Goal: Check status: Verify the current state of an ongoing process or item

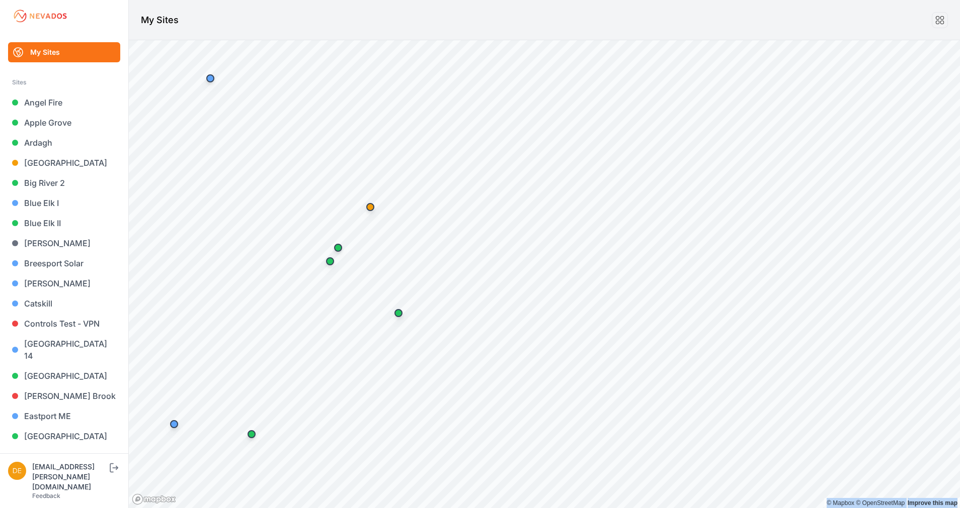
drag, startPoint x: 442, startPoint y: 27, endPoint x: 789, endPoint y: -56, distance: 356.3
click at [789, 0] on html "My Sites Sites Angel Fire [GEOGRAPHIC_DATA] [GEOGRAPHIC_DATA] [GEOGRAPHIC_DATA]…" at bounding box center [480, 254] width 960 height 508
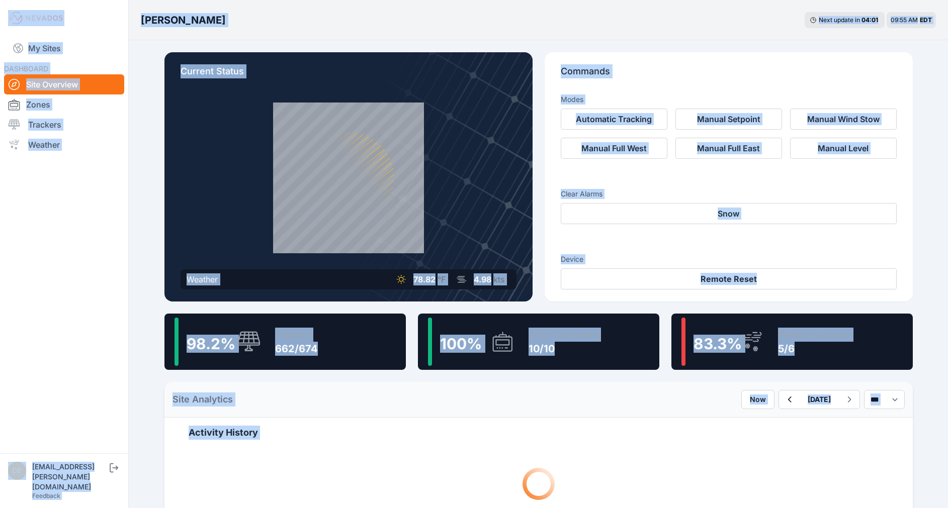
drag, startPoint x: 455, startPoint y: 115, endPoint x: 458, endPoint y: 252, distance: 137.8
click at [475, 20] on div "[PERSON_NAME] Next update in 04 : 00 09:56 AM EDT" at bounding box center [538, 20] width 819 height 40
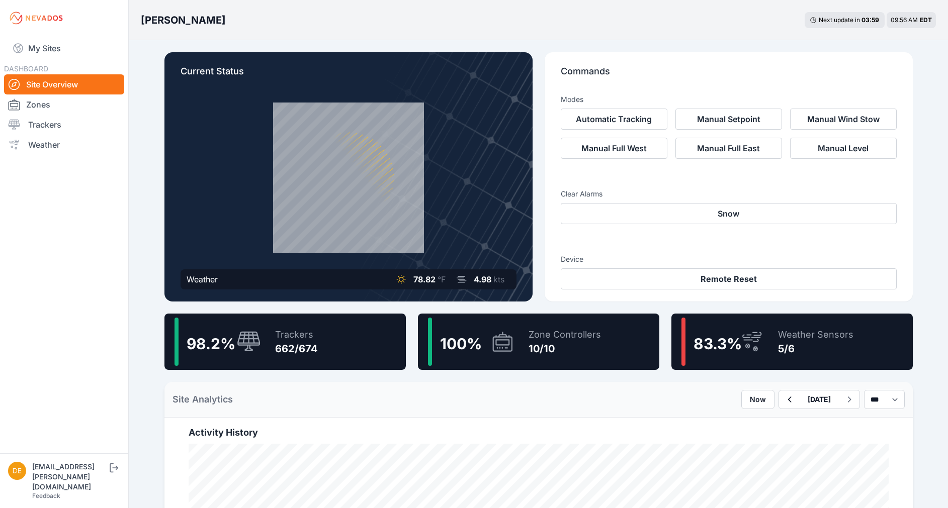
click at [291, 346] on div "662/674" at bounding box center [296, 349] width 43 height 14
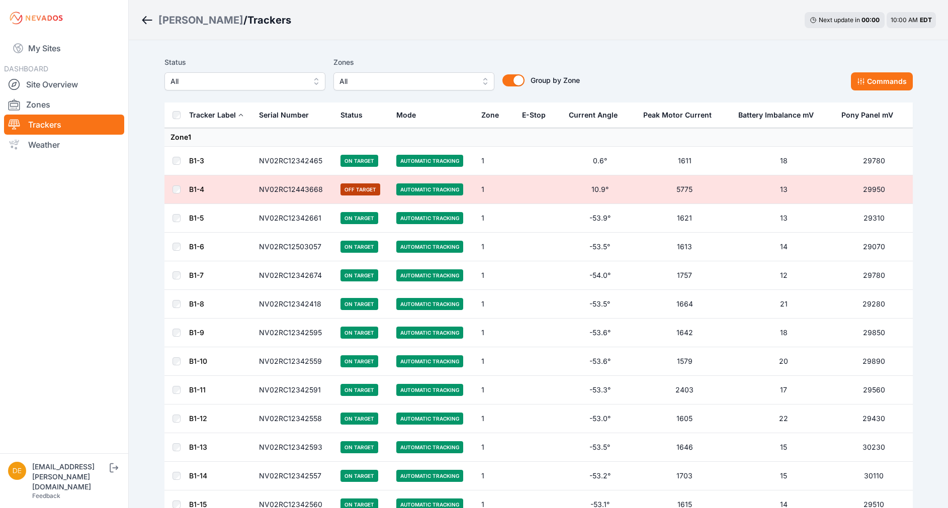
drag, startPoint x: 62, startPoint y: 45, endPoint x: 382, endPoint y: 13, distance: 321.5
click at [62, 45] on link "My Sites" at bounding box center [64, 48] width 120 height 24
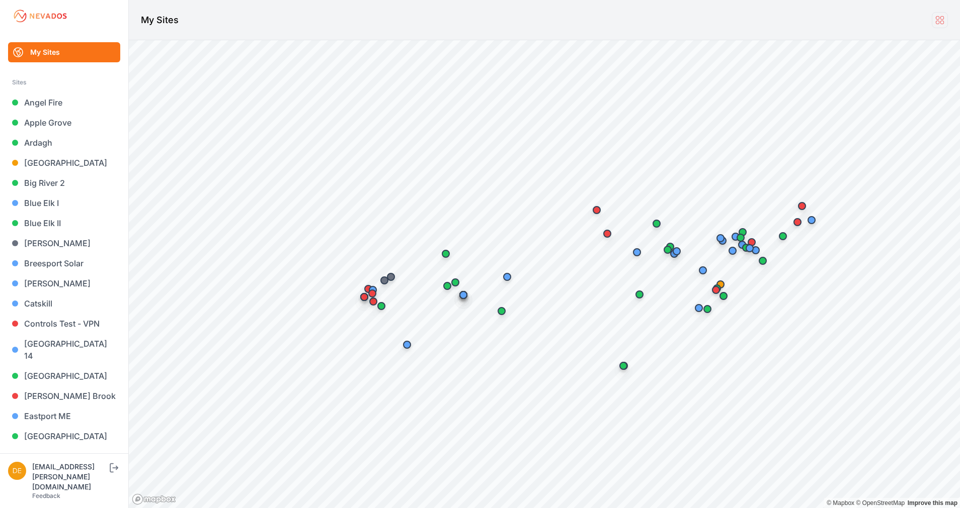
click at [938, 22] on icon at bounding box center [939, 20] width 11 height 11
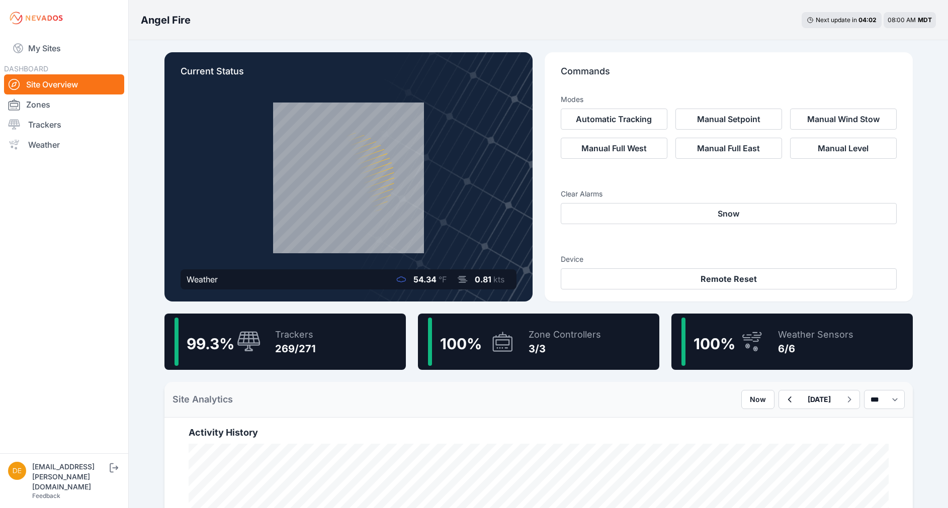
click at [244, 340] on icon at bounding box center [249, 342] width 24 height 22
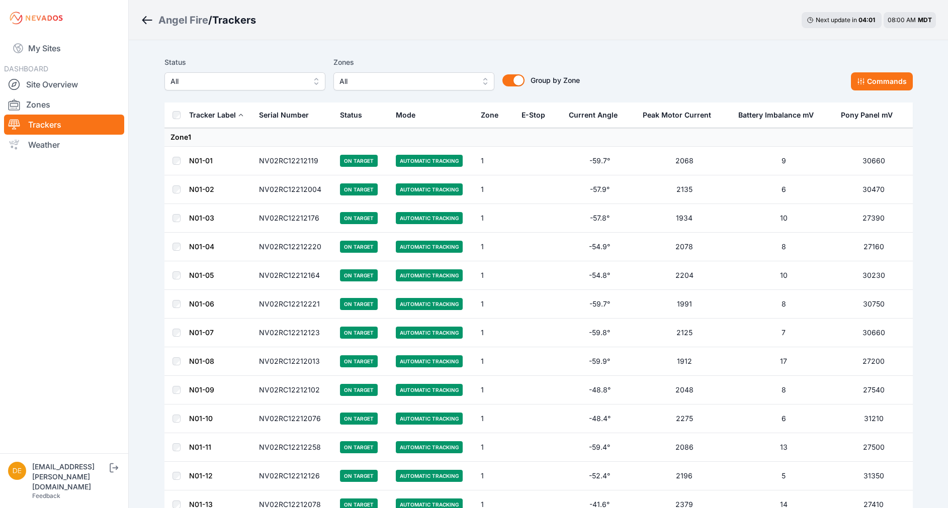
click at [268, 82] on span "All" at bounding box center [237, 81] width 135 height 12
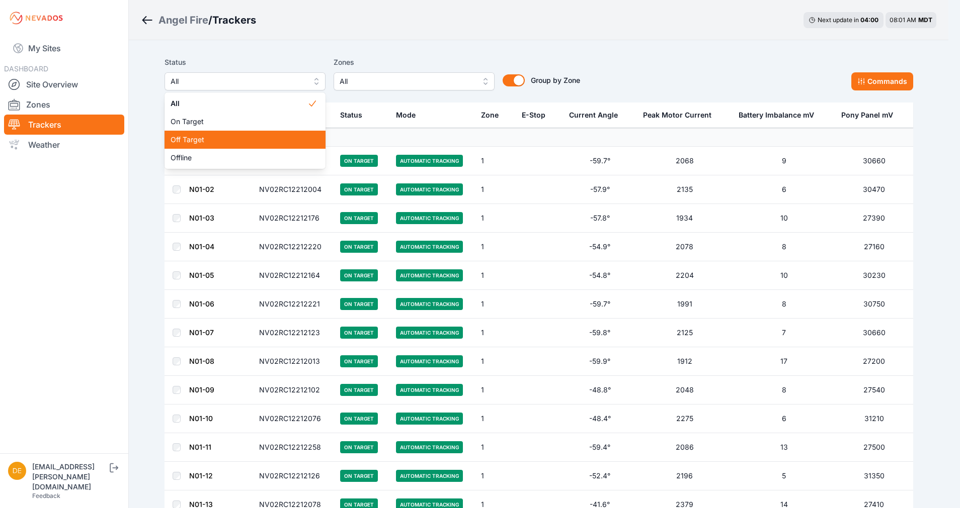
click at [208, 136] on span "Off Target" at bounding box center [238, 140] width 137 height 10
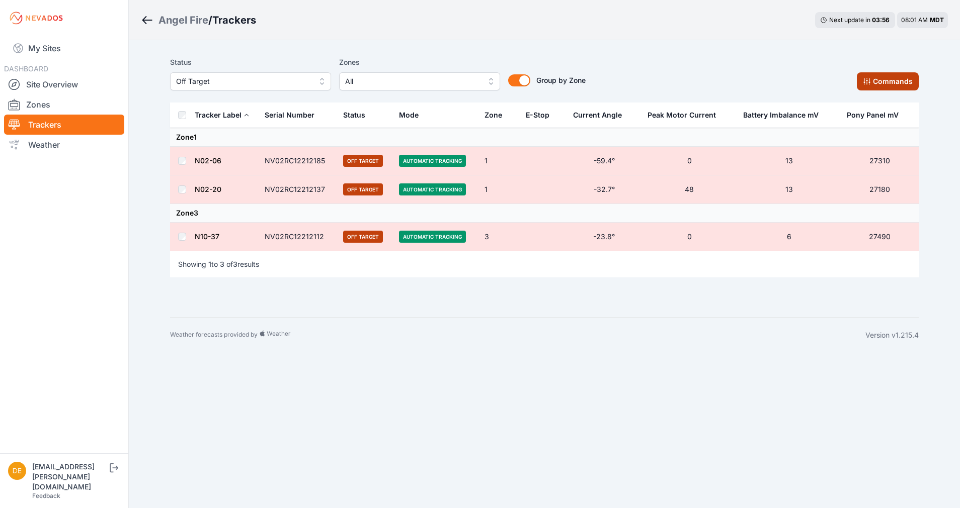
click at [894, 79] on button "Commands" at bounding box center [887, 81] width 62 height 18
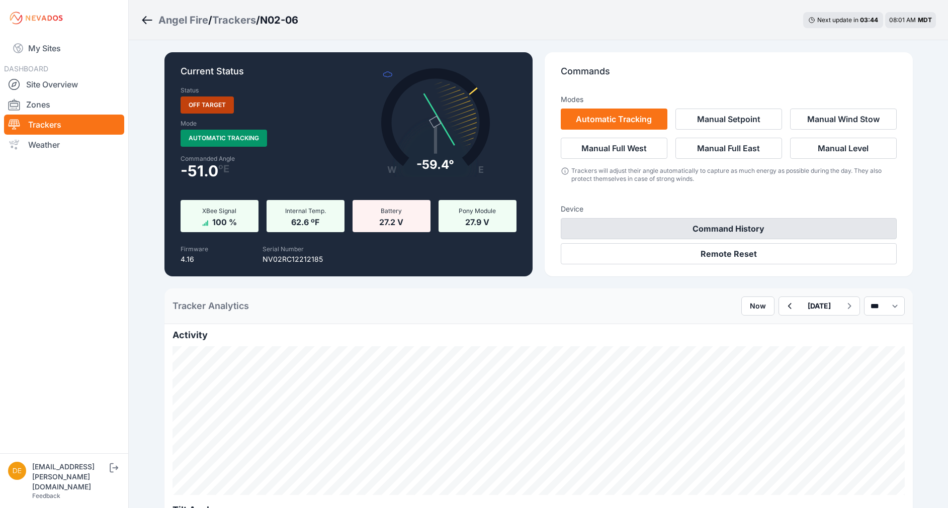
click at [727, 232] on button "Command History" at bounding box center [729, 228] width 336 height 21
